Goal: Task Accomplishment & Management: Manage account settings

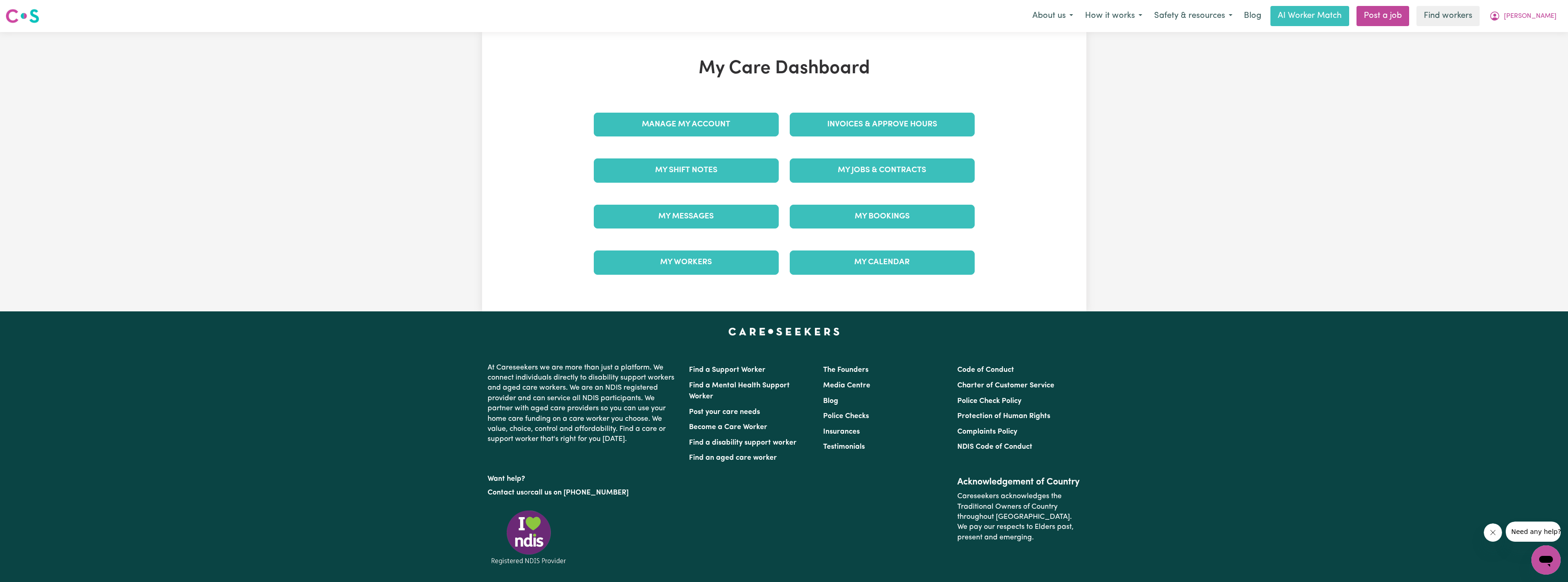
click at [752, 124] on div "Manage My Account" at bounding box center [686, 124] width 196 height 46
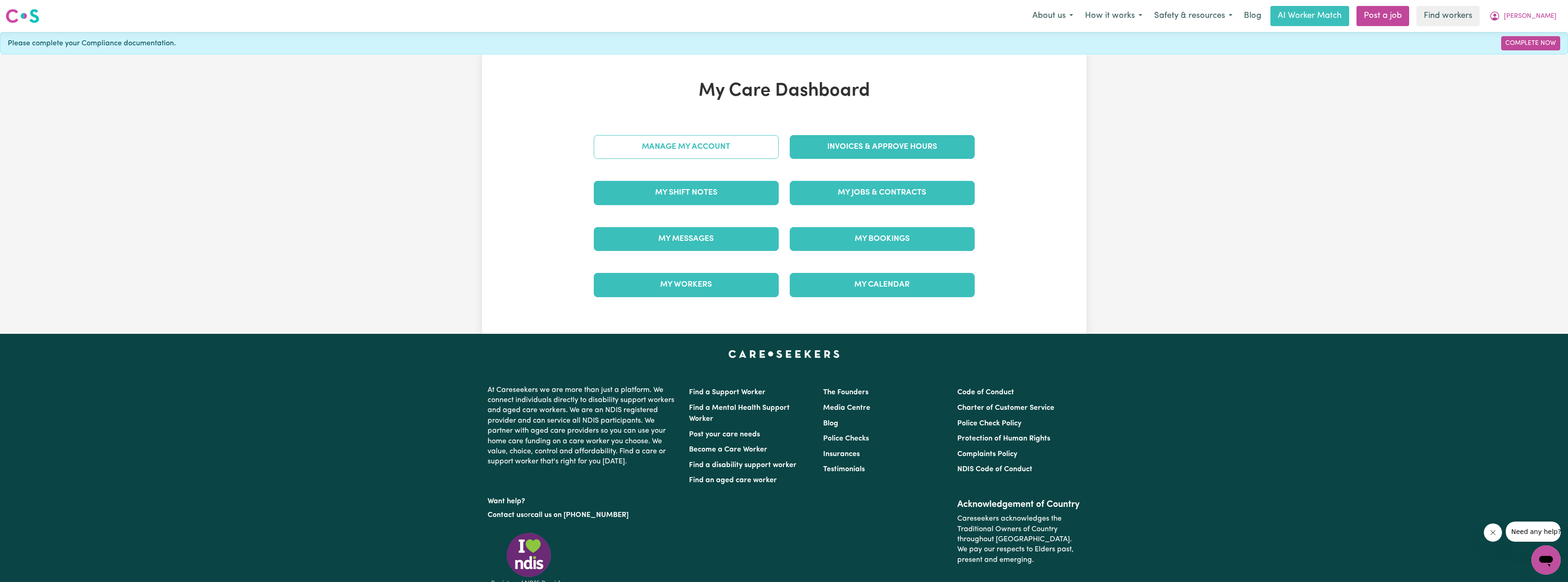
click at [726, 159] on link "Manage My Account" at bounding box center [686, 147] width 185 height 24
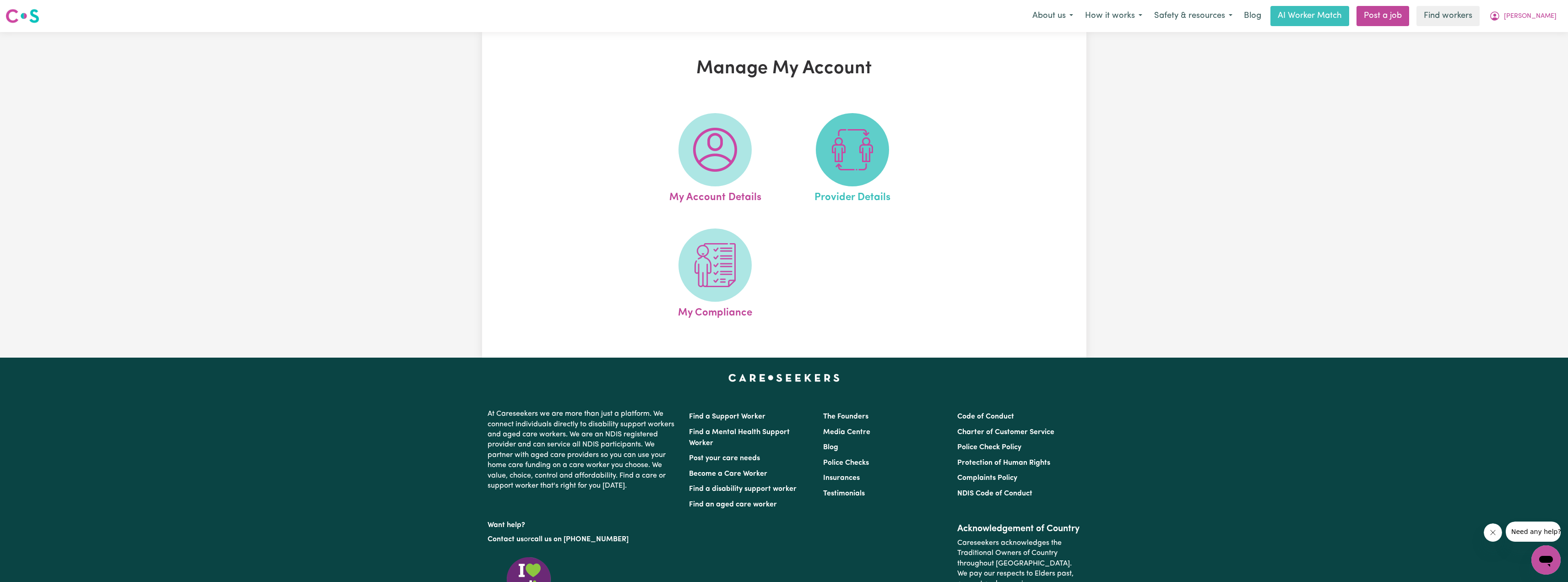
click at [827, 140] on span at bounding box center [852, 150] width 73 height 73
select select "NDIS_FUNDING_PLAN_MANAGED"
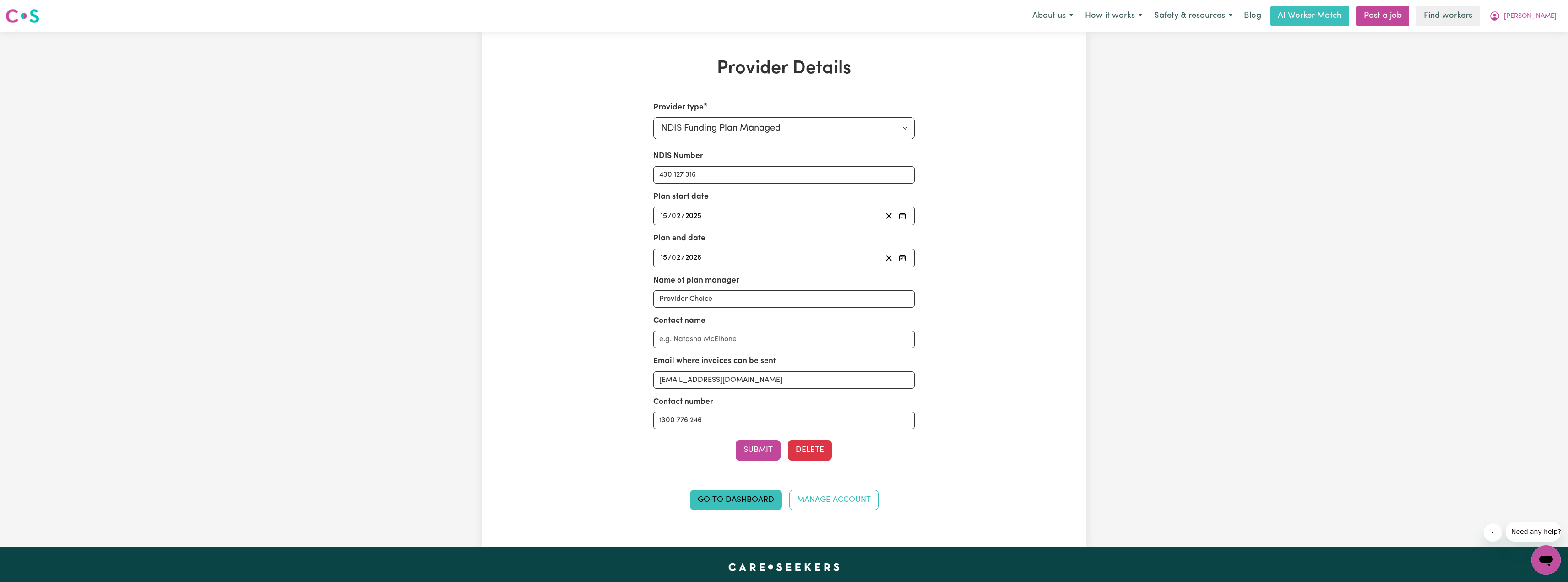
click at [1149, 205] on div "Provider Details Provider type Select your provider type... Privately Aged Care…" at bounding box center [784, 289] width 1568 height 514
drag, startPoint x: 1149, startPoint y: 205, endPoint x: 1339, endPoint y: 23, distance: 263.1
click at [1152, 203] on div "Provider Details Provider type Select your provider type... Privately Aged Care…" at bounding box center [784, 289] width 1568 height 514
click at [1542, 7] on button "[PERSON_NAME]" at bounding box center [1523, 16] width 79 height 19
drag, startPoint x: 1539, startPoint y: 25, endPoint x: 1536, endPoint y: 30, distance: 5.8
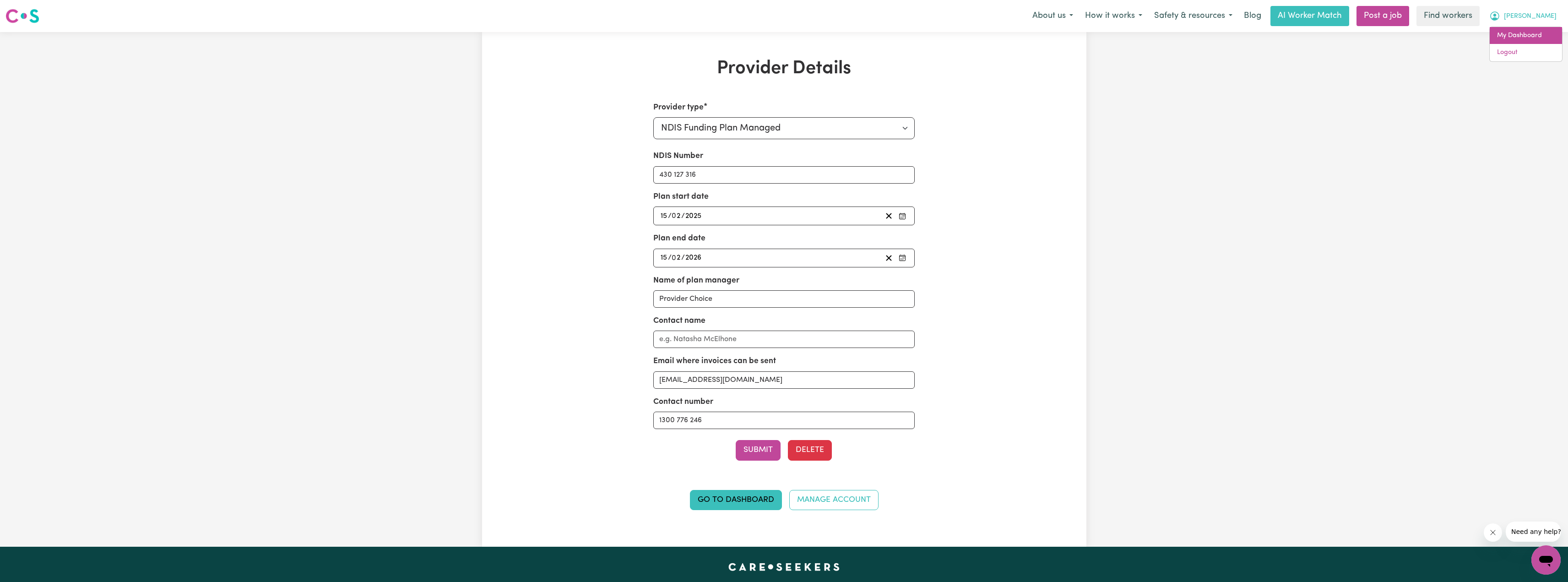
click at [1536, 30] on link "My Dashboard" at bounding box center [1525, 35] width 72 height 18
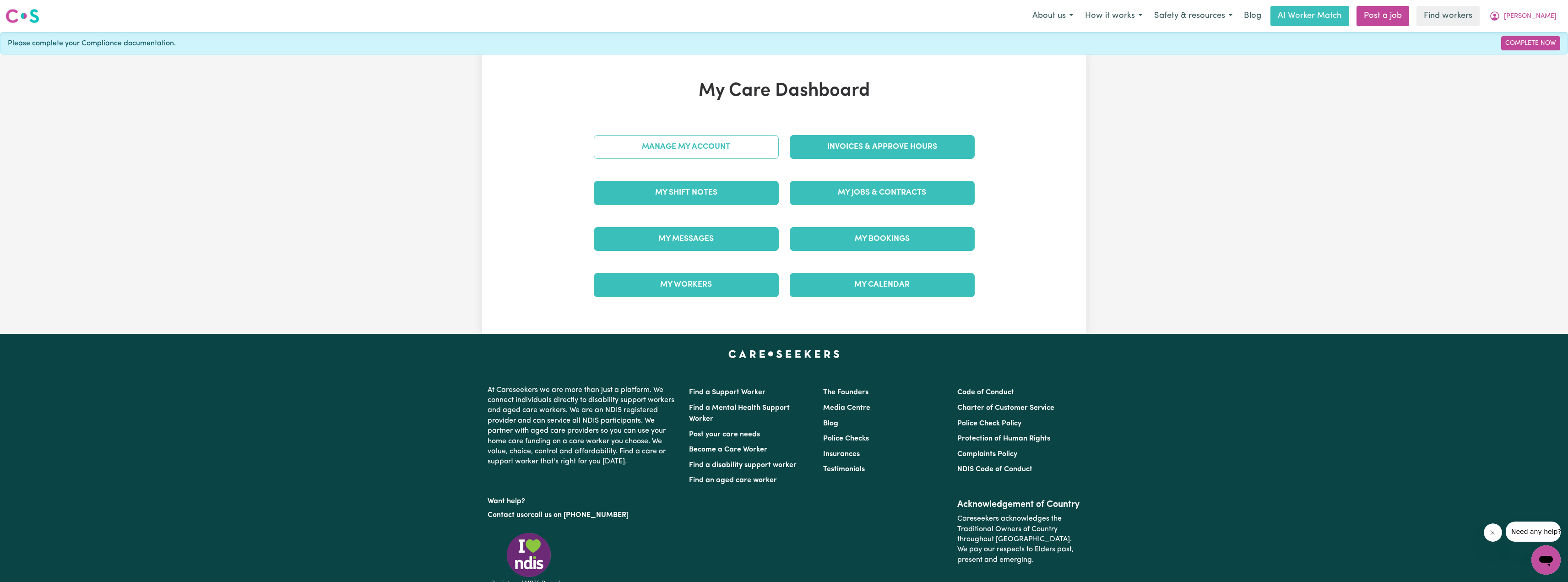
click at [681, 146] on link "Manage My Account" at bounding box center [686, 147] width 185 height 24
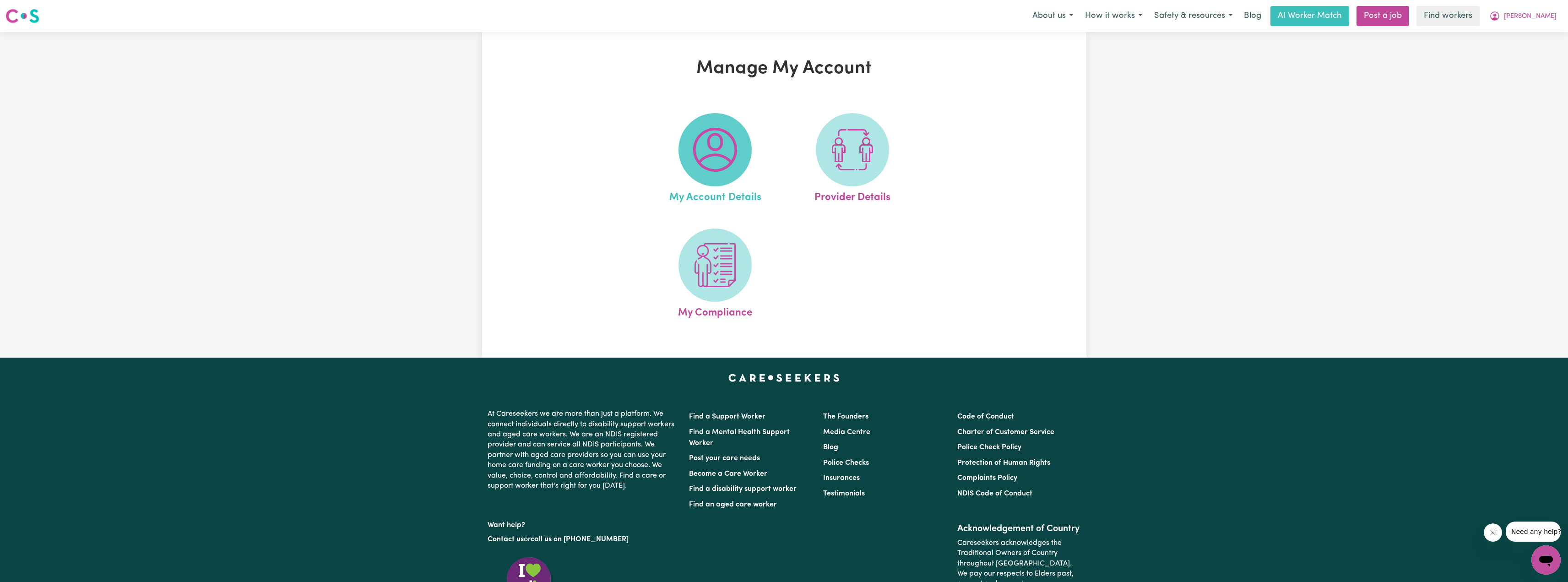
click at [728, 161] on img at bounding box center [715, 150] width 44 height 44
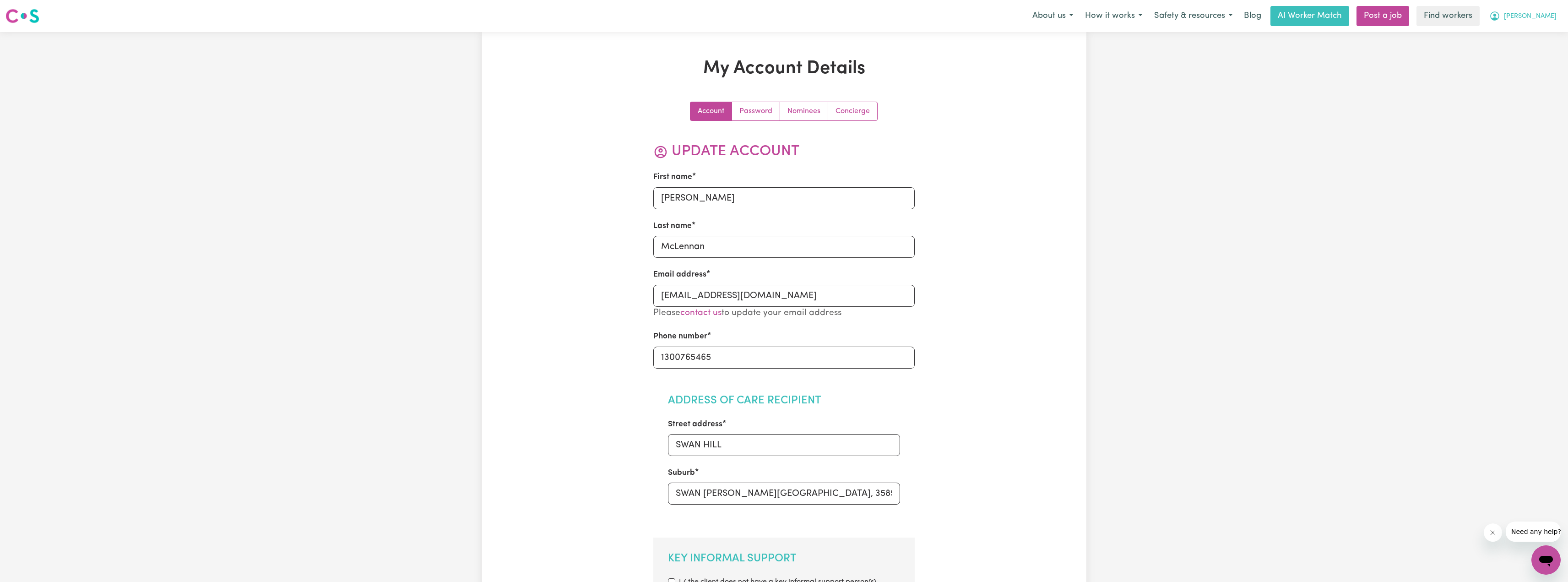
click at [1499, 20] on icon "My Account" at bounding box center [1494, 16] width 9 height 9
click at [1523, 28] on link "My Dashboard" at bounding box center [1525, 35] width 72 height 18
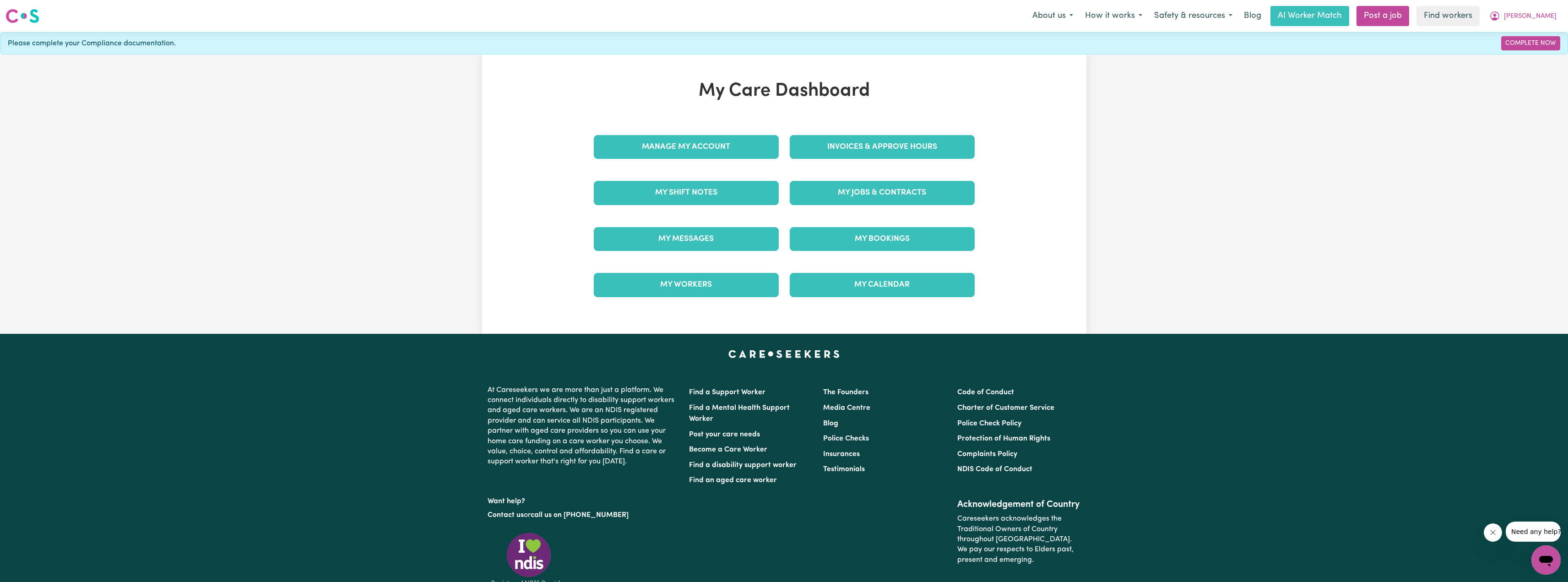
click at [728, 160] on div "Manage My Account" at bounding box center [686, 147] width 196 height 46
click at [724, 156] on link "Manage My Account" at bounding box center [686, 147] width 185 height 24
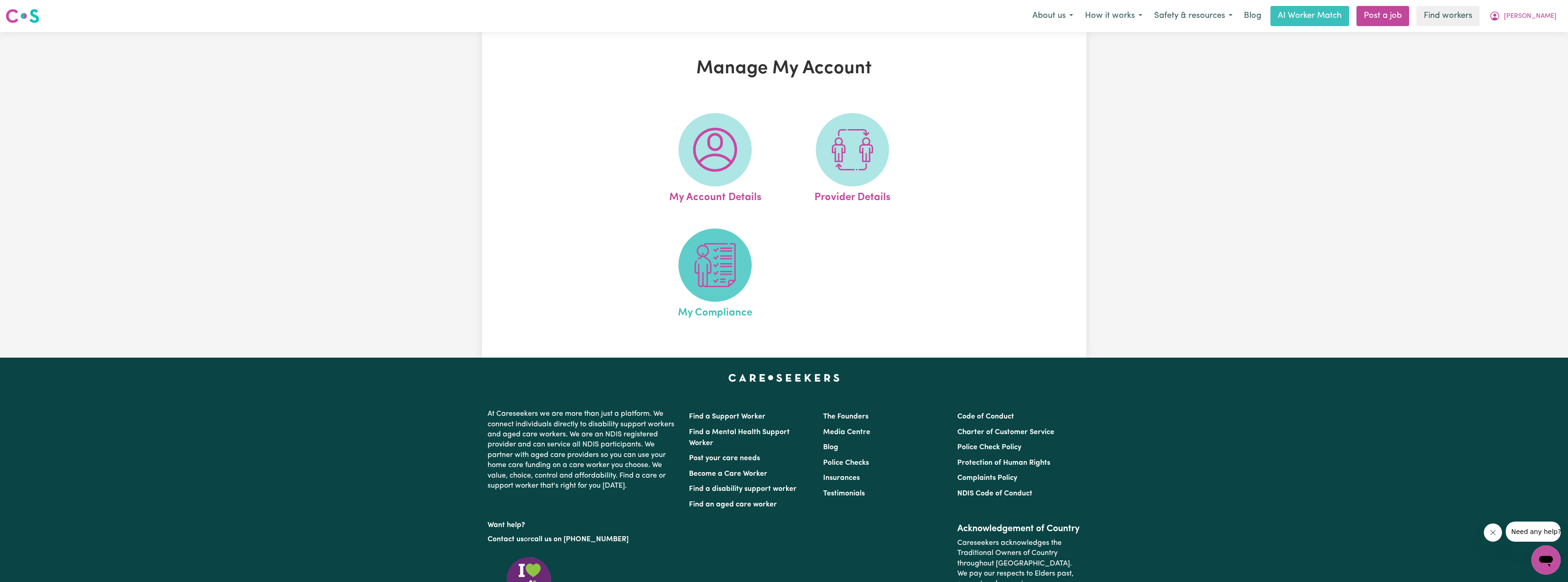
click at [712, 258] on img at bounding box center [715, 265] width 44 height 44
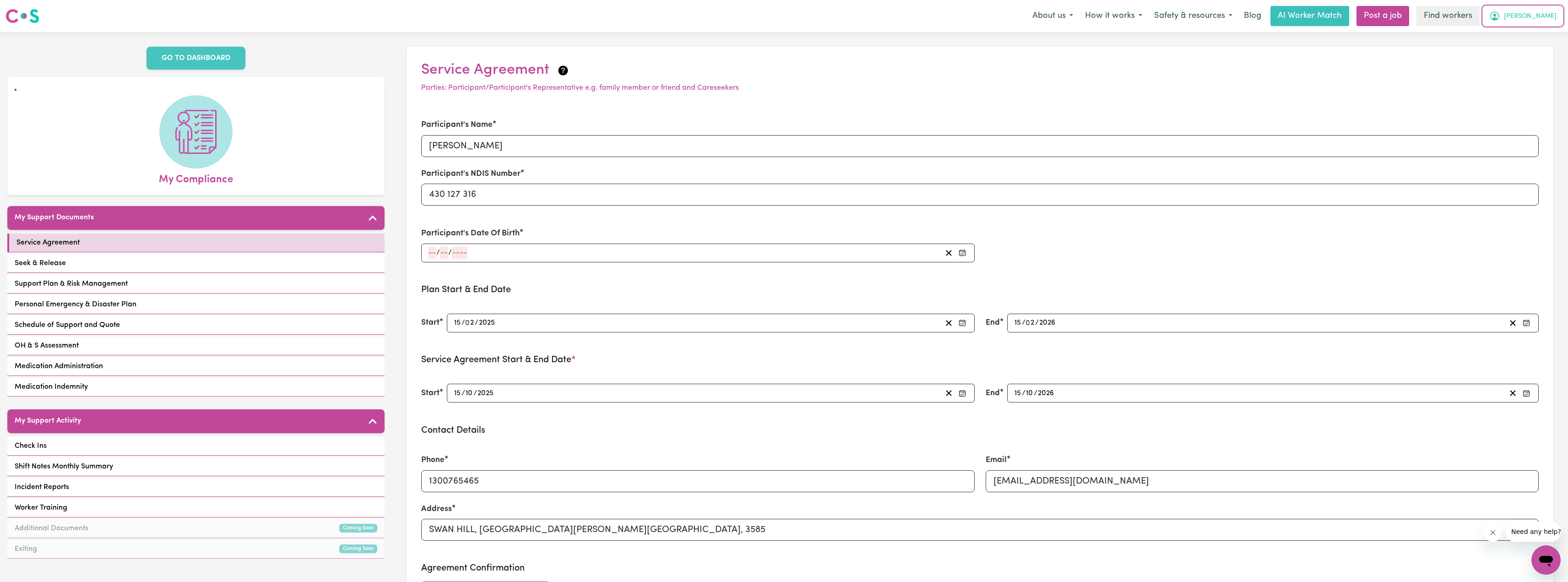
click at [1539, 15] on button "[PERSON_NAME]" at bounding box center [1523, 16] width 79 height 19
click at [1519, 55] on link "Logout" at bounding box center [1525, 52] width 72 height 18
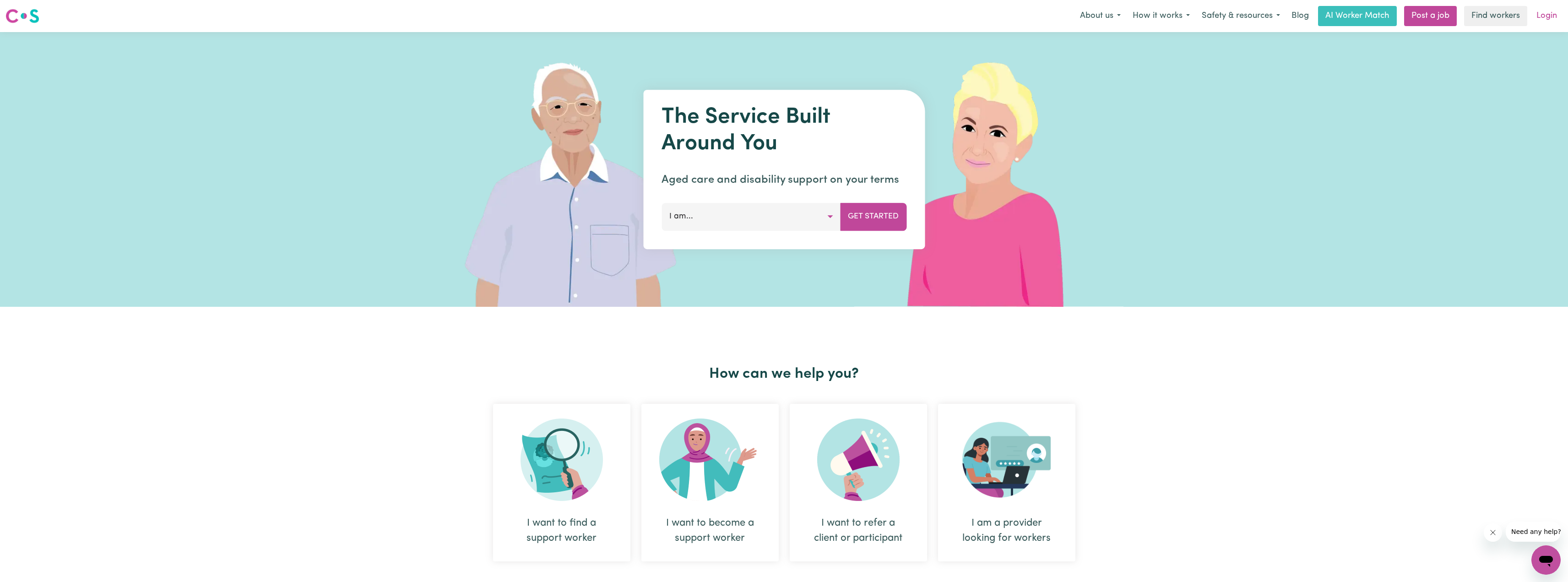
click at [1545, 21] on link "Login" at bounding box center [1547, 16] width 32 height 20
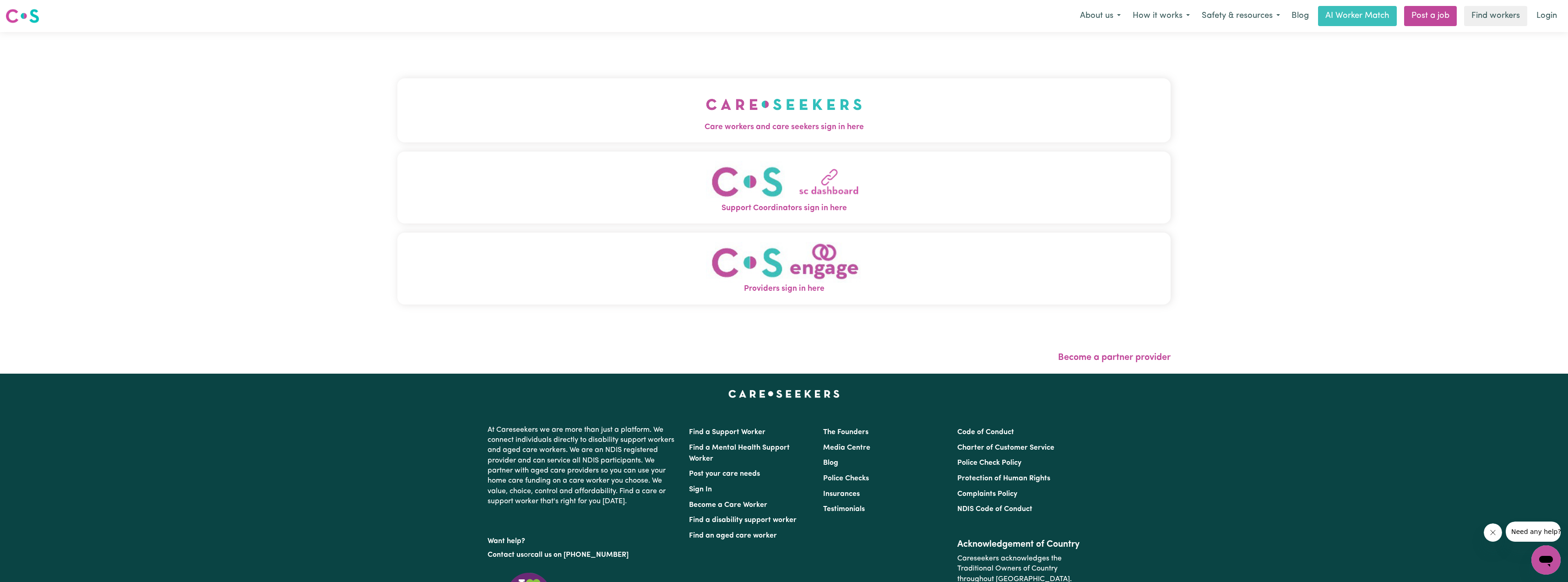
click at [757, 113] on img "Care workers and care seekers sign in here" at bounding box center [784, 105] width 156 height 34
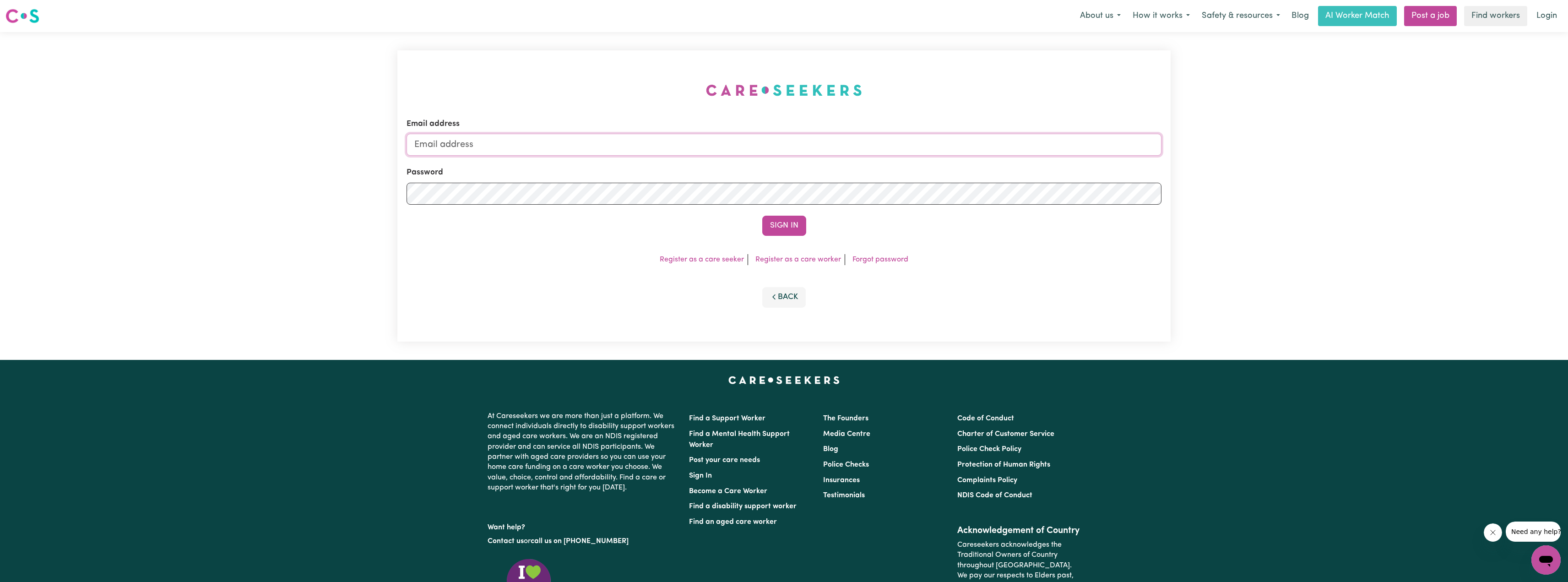
click at [747, 149] on input "Email address" at bounding box center [784, 145] width 755 height 22
click at [457, 146] on input "[EMAIL_ADDRESS][PERSON_NAME][DOMAIN_NAME]" at bounding box center [784, 145] width 755 height 22
drag, startPoint x: 462, startPoint y: 145, endPoint x: 688, endPoint y: 142, distance: 226.0
click at [675, 142] on input "[EMAIL_ADDRESS][PERSON_NAME][DOMAIN_NAME]" at bounding box center [784, 145] width 755 height 22
type input "[EMAIL_ADDRESS][DOMAIN_NAME]"
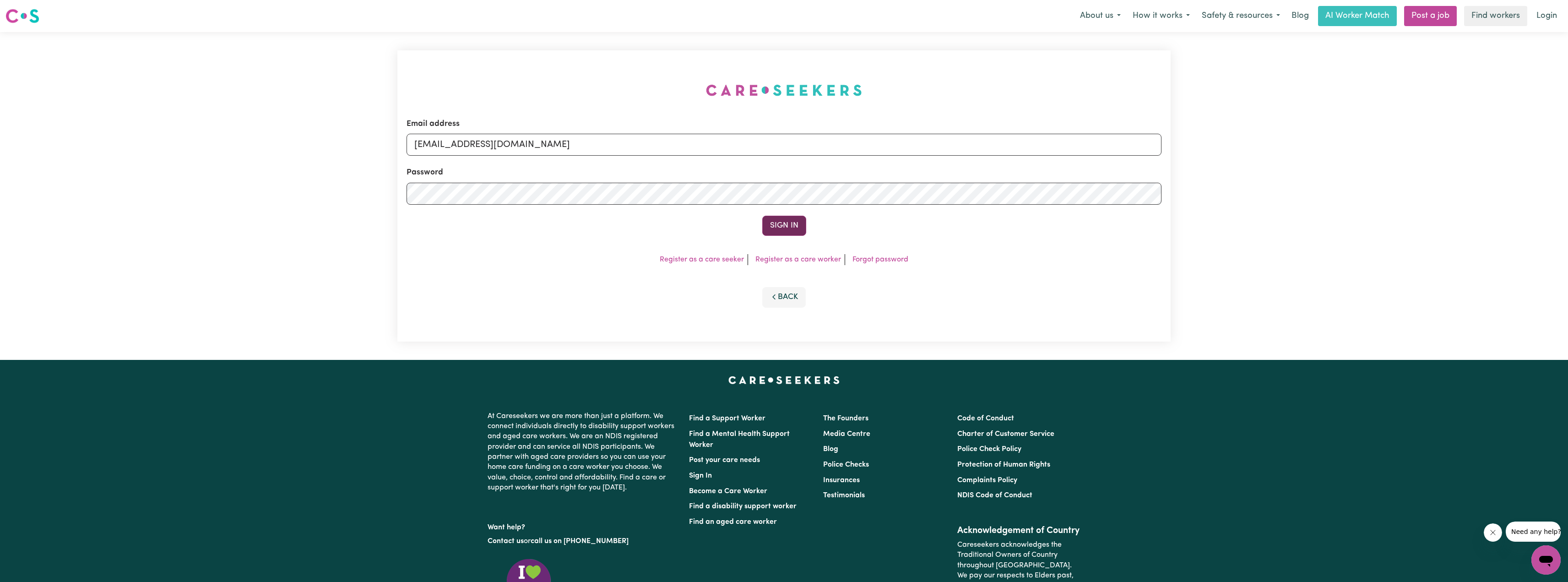
click at [791, 221] on button "Sign In" at bounding box center [784, 225] width 44 height 20
